Goal: Information Seeking & Learning: Check status

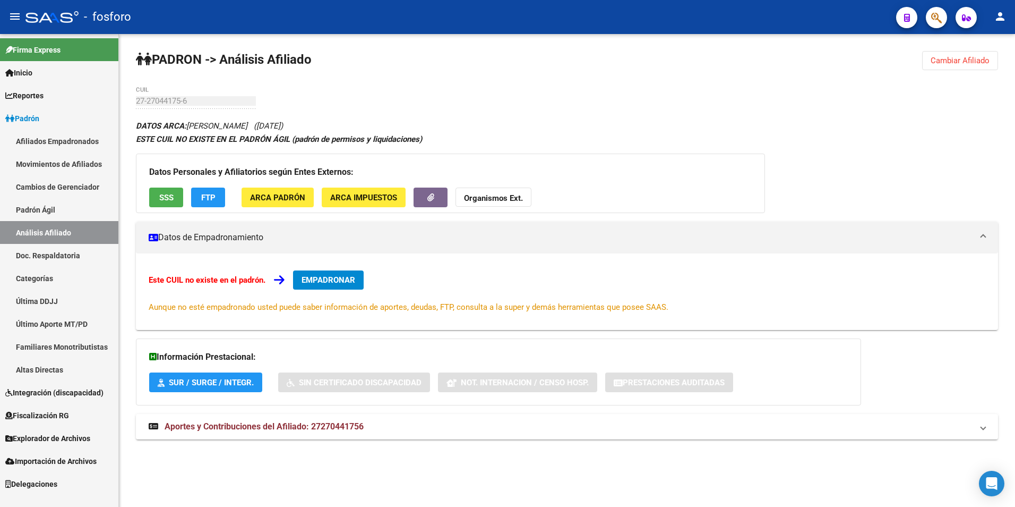
click at [38, 204] on link "Padrón Ágil" at bounding box center [59, 209] width 118 height 23
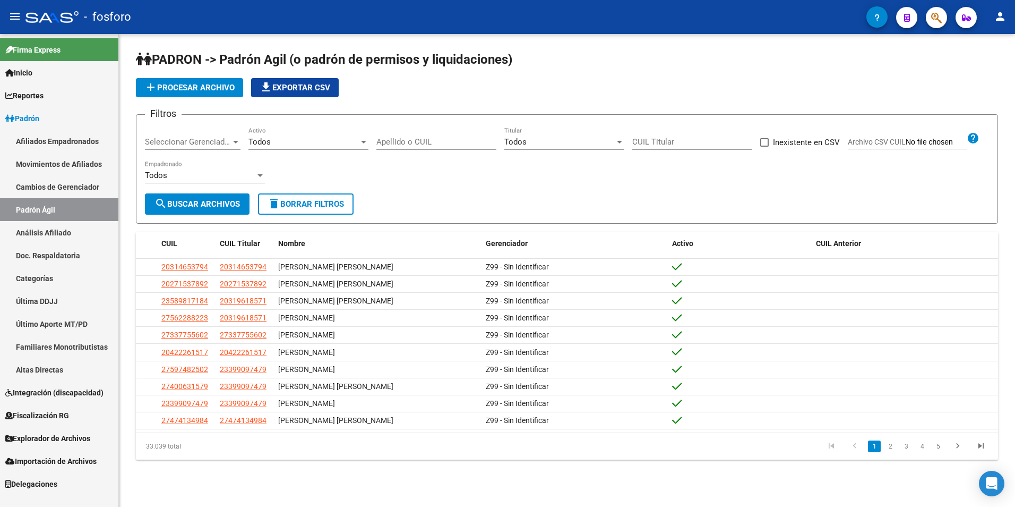
click at [420, 142] on input "Apellido o CUIL" at bounding box center [436, 142] width 120 height 10
paste input "20558540207"
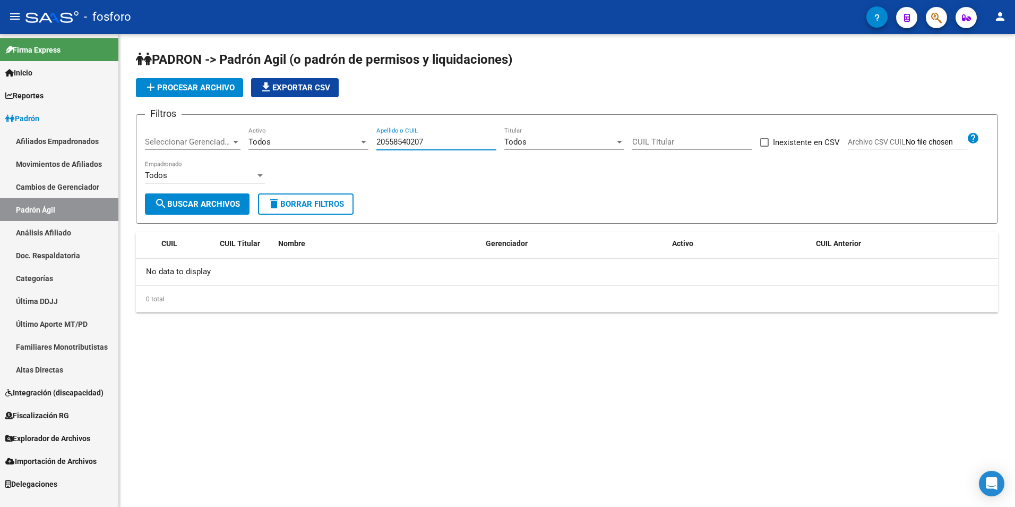
type input "20558540207"
click at [210, 195] on button "search Buscar Archivos" at bounding box center [197, 203] width 105 height 21
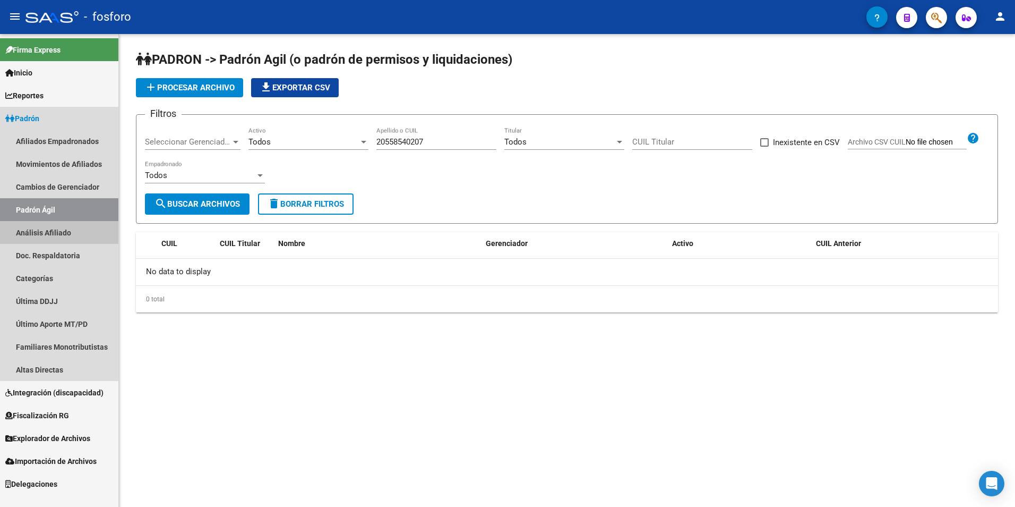
click at [68, 227] on link "Análisis Afiliado" at bounding box center [59, 232] width 118 height 23
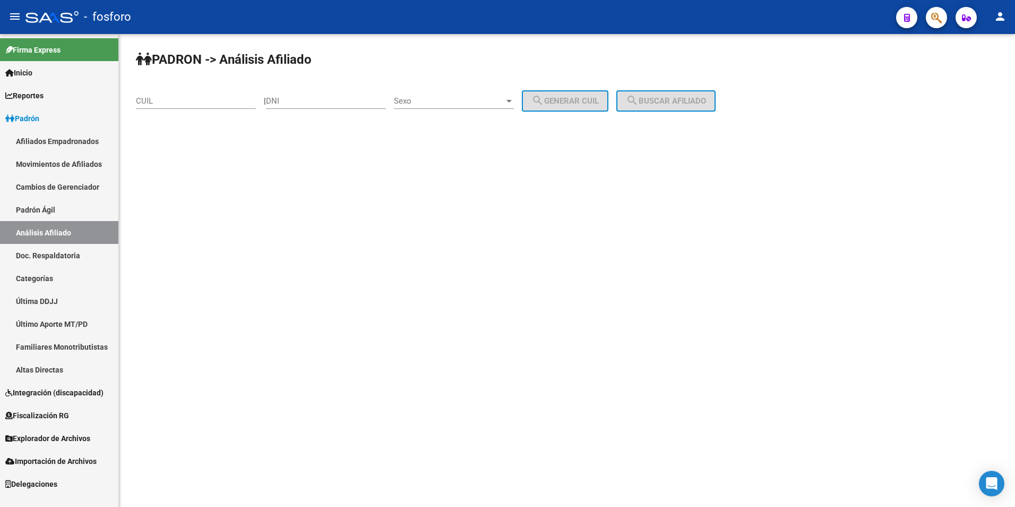
click at [191, 97] on div "CUIL" at bounding box center [196, 97] width 120 height 23
paste input "20-55854020-7"
type input "20-55854020-7"
click at [684, 102] on span "search Buscar afiliado" at bounding box center [666, 101] width 80 height 10
